Goal: Task Accomplishment & Management: Manage account settings

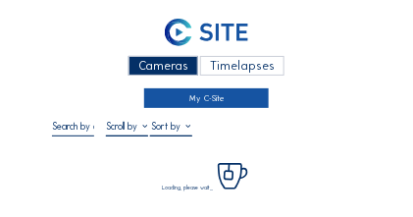
click at [217, 103] on link "My C-Site" at bounding box center [206, 98] width 124 height 20
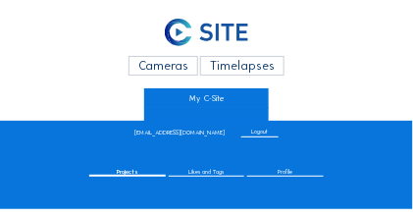
click at [119, 86] on div "Cameras Timelapses My C-Site" at bounding box center [207, 58] width 310 height 97
click at [354, 92] on div "Cameras Timelapses My C-Site" at bounding box center [207, 58] width 310 height 97
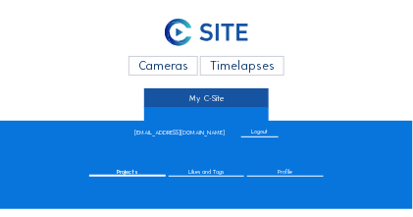
click at [204, 102] on link "My C-Site" at bounding box center [206, 98] width 124 height 20
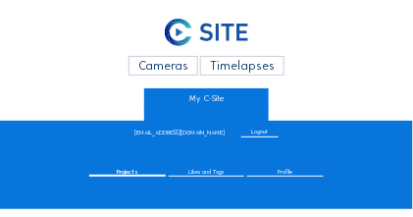
click at [190, 135] on div "[EMAIL_ADDRESS][DOMAIN_NAME]" at bounding box center [179, 132] width 90 height 6
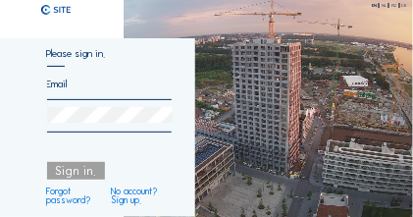
type input "[EMAIL_ADDRESS][DOMAIN_NAME]"
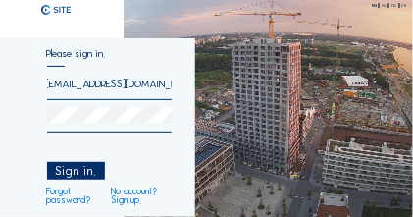
click at [75, 169] on div "Sign in." at bounding box center [76, 171] width 59 height 18
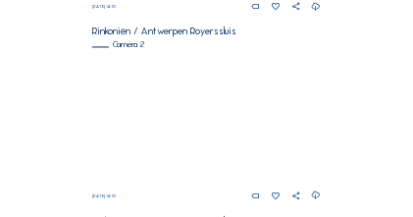
scroll to position [377, 0]
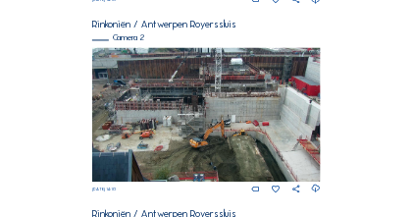
click at [246, 156] on img at bounding box center [206, 114] width 228 height 134
